Goal: Register for event/course

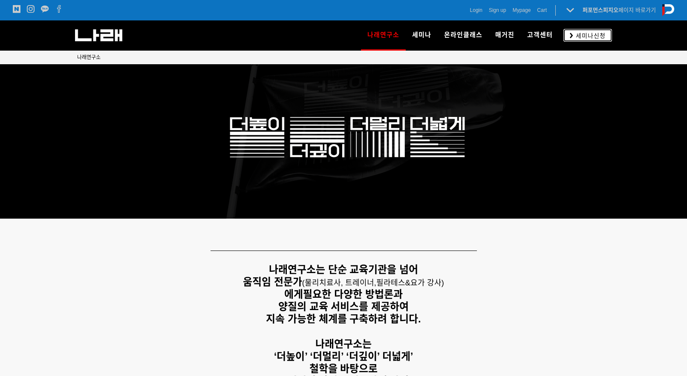
click at [568, 37] on link "세미나신청" at bounding box center [587, 35] width 49 height 12
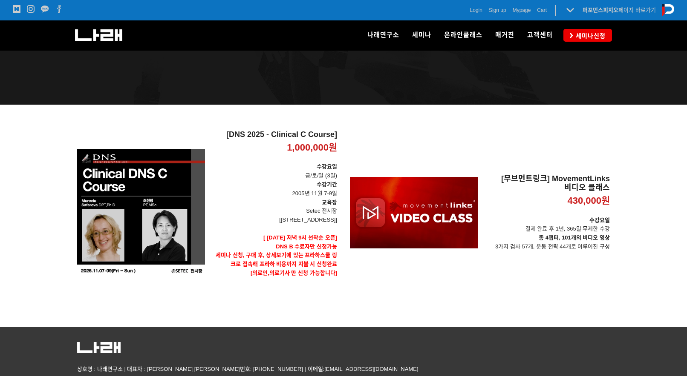
scroll to position [81, 0]
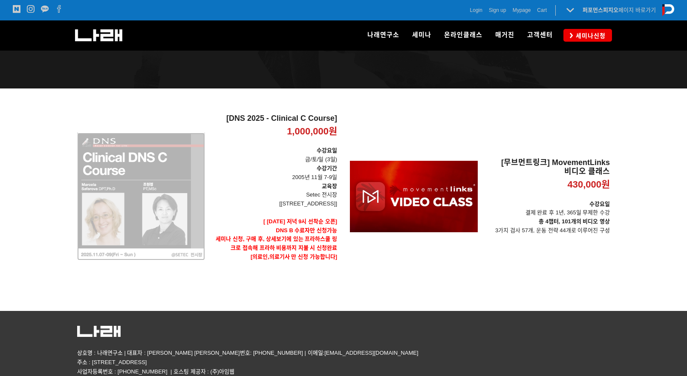
click at [201, 219] on div "[DNS 2025 - Clinical C Course] 1,000,000원 TIME SALE" at bounding box center [141, 196] width 128 height 165
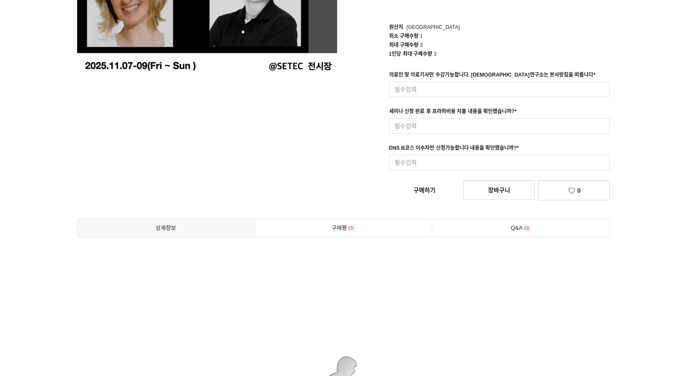
scroll to position [249, 0]
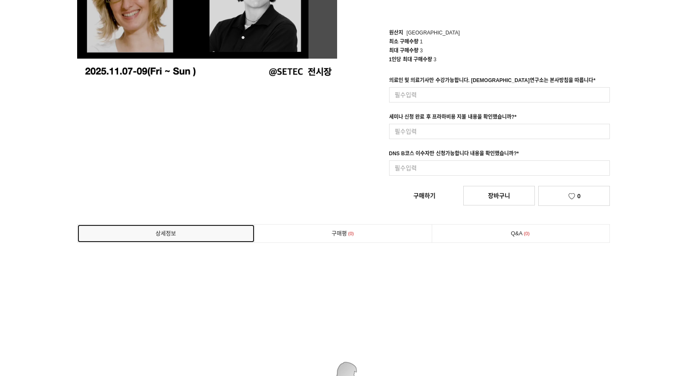
click at [202, 236] on link "상세정보" at bounding box center [166, 234] width 177 height 18
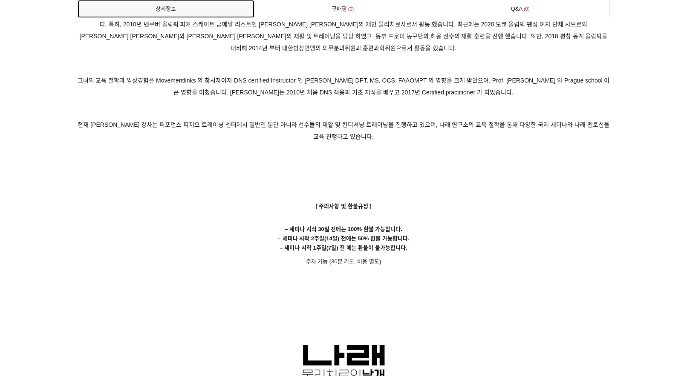
scroll to position [5468, 0]
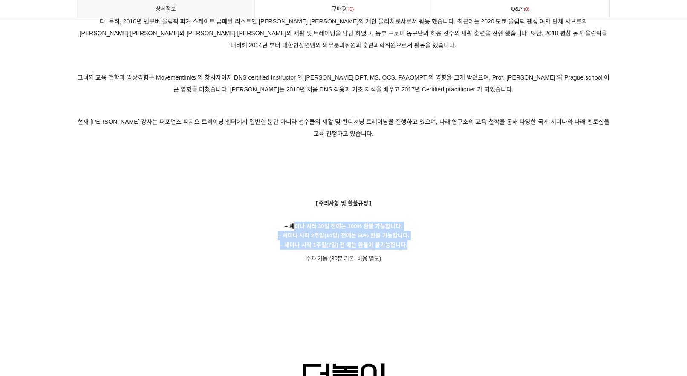
drag, startPoint x: 292, startPoint y: 192, endPoint x: 409, endPoint y: 213, distance: 119.1
click at [409, 213] on p "– 세미나 시작 30일 전에는 100% 환불 가능합니다. – 세미나 시작 2주일(14일) 전에는 50% 환불 가능합니다. – 세미나 시작 1주…" at bounding box center [343, 231] width 532 height 37
click at [306, 223] on strong "– 세미나 시작 30일 전에는 100% 환불 가능합니다. – 세미나 시작 2주일(14일) 전에는 50% 환불 가능합니다." at bounding box center [344, 231] width 132 height 16
drag, startPoint x: 290, startPoint y: 194, endPoint x: 408, endPoint y: 210, distance: 119.5
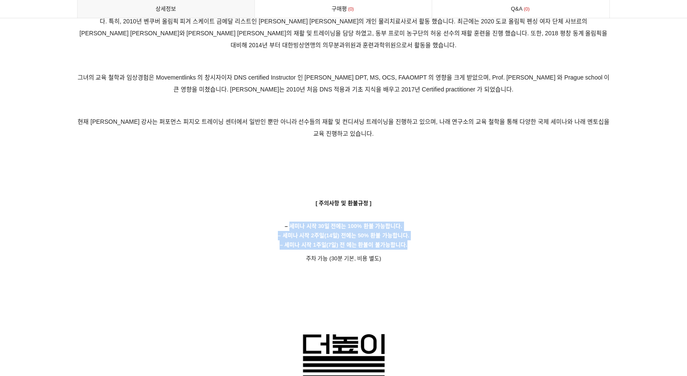
click at [408, 213] on p "– 세미나 시작 30일 전에는 100% 환불 가능합니다. – 세미나 시작 2주일(14일) 전에는 50% 환불 가능합니다. – 세미나 시작 1주…" at bounding box center [343, 231] width 532 height 37
copy p "세미나 시작 30일 전에는 100% 환불 가능합니다. – 세미나 시작 2주일(14일) 전에는 50% 환불 가능합니다. – 세미나 시작 1주일(…"
